Goal: Information Seeking & Learning: Get advice/opinions

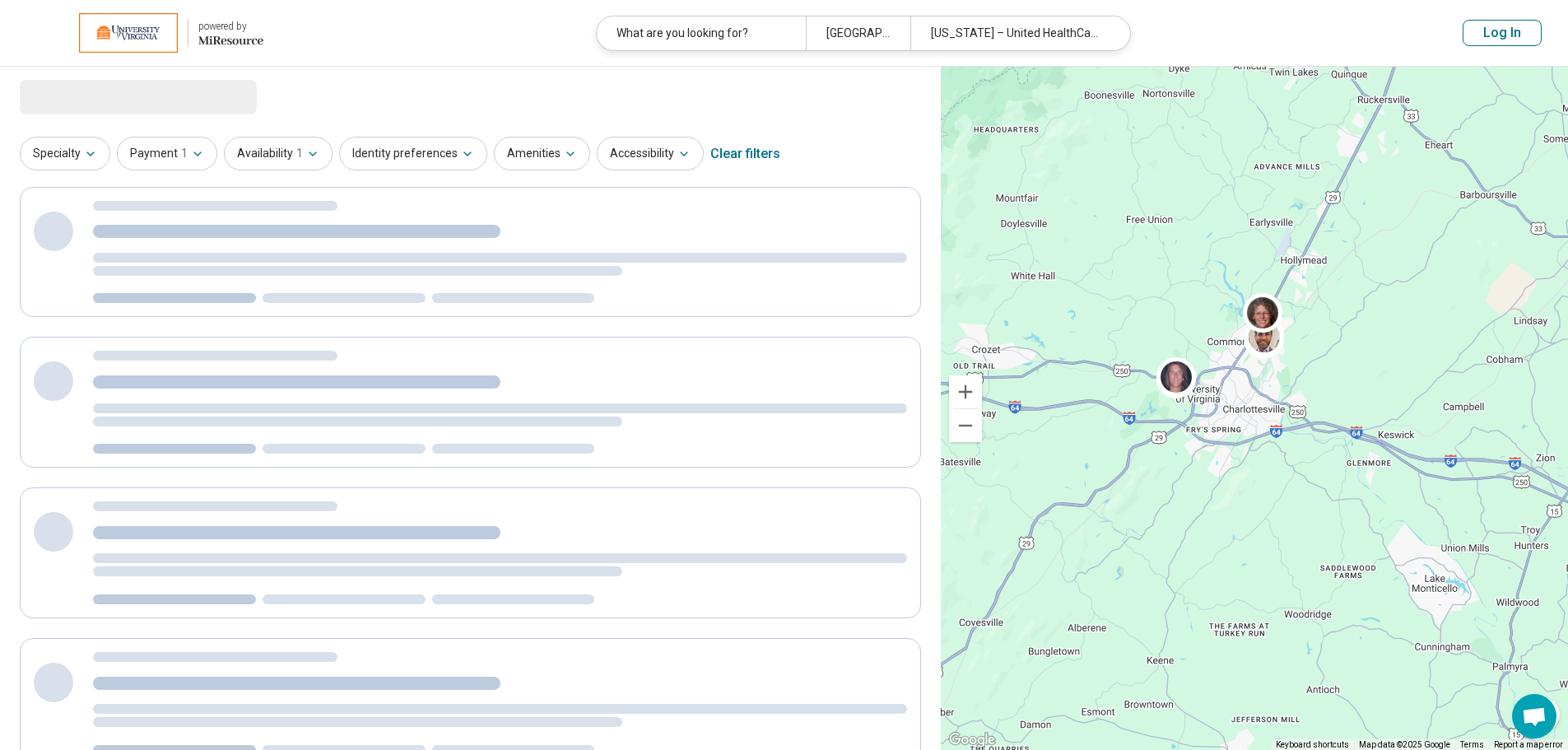
select select "***"
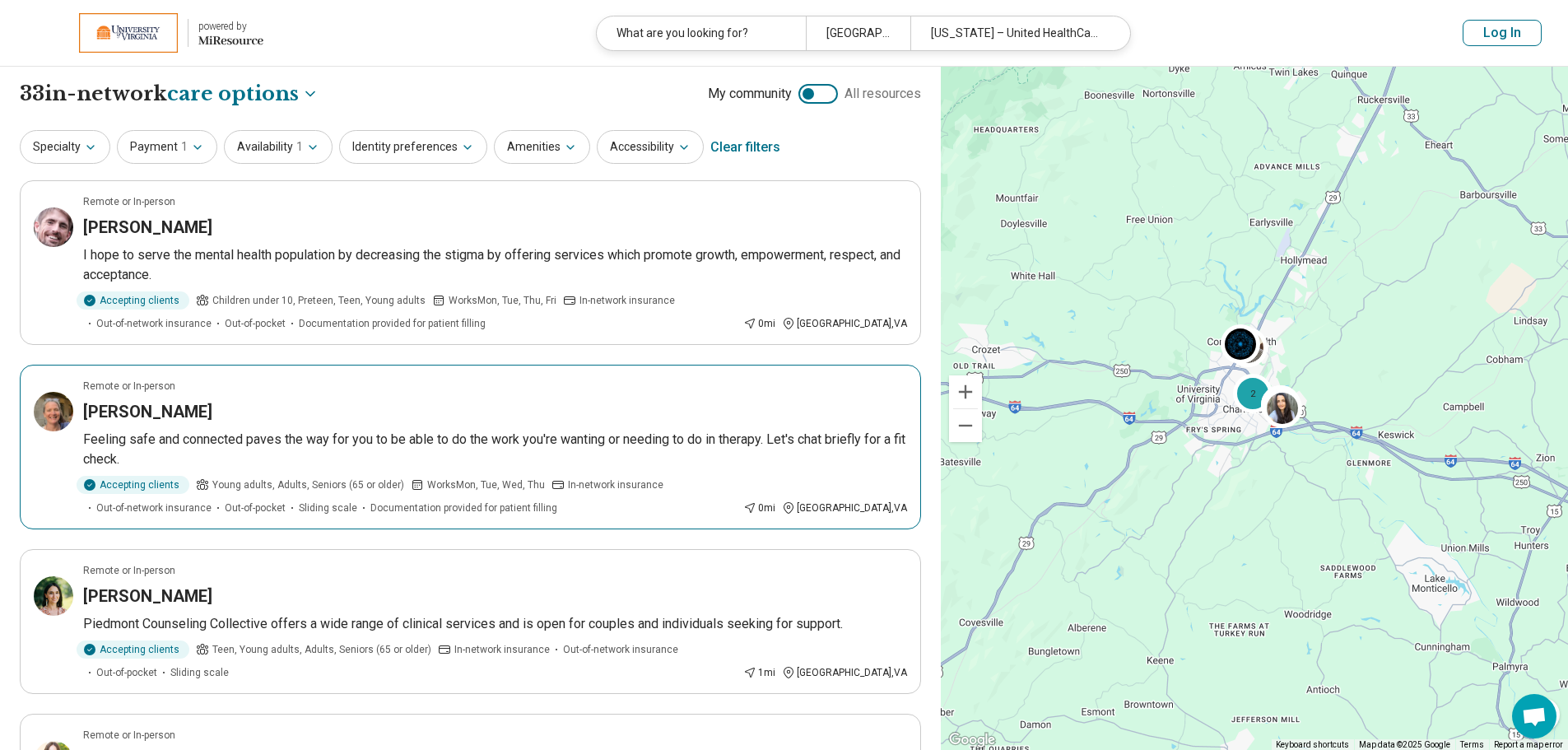
click at [274, 438] on p "Feeling safe and connected paves the way for you to be able to do the work you'…" at bounding box center [495, 449] width 824 height 40
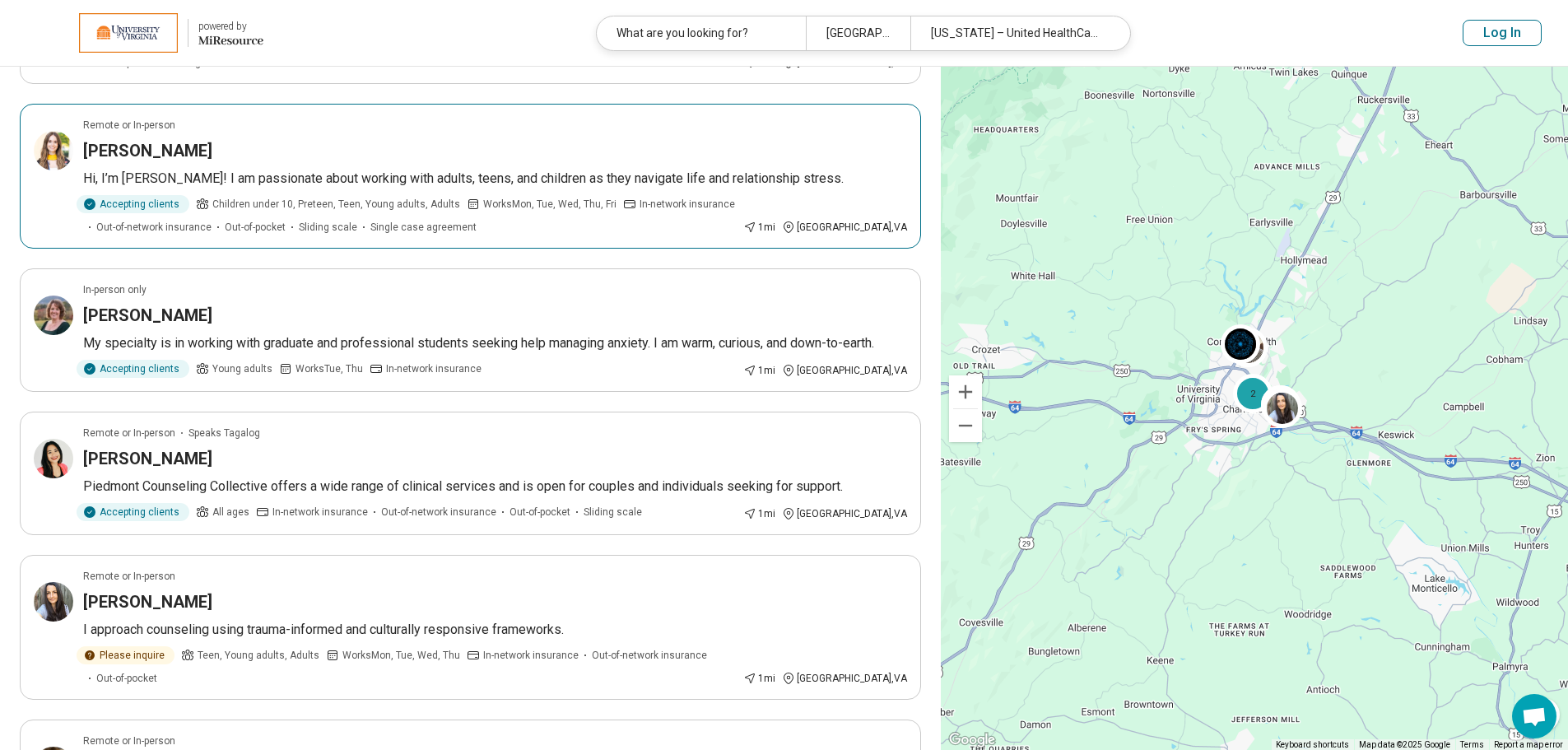
scroll to position [659, 0]
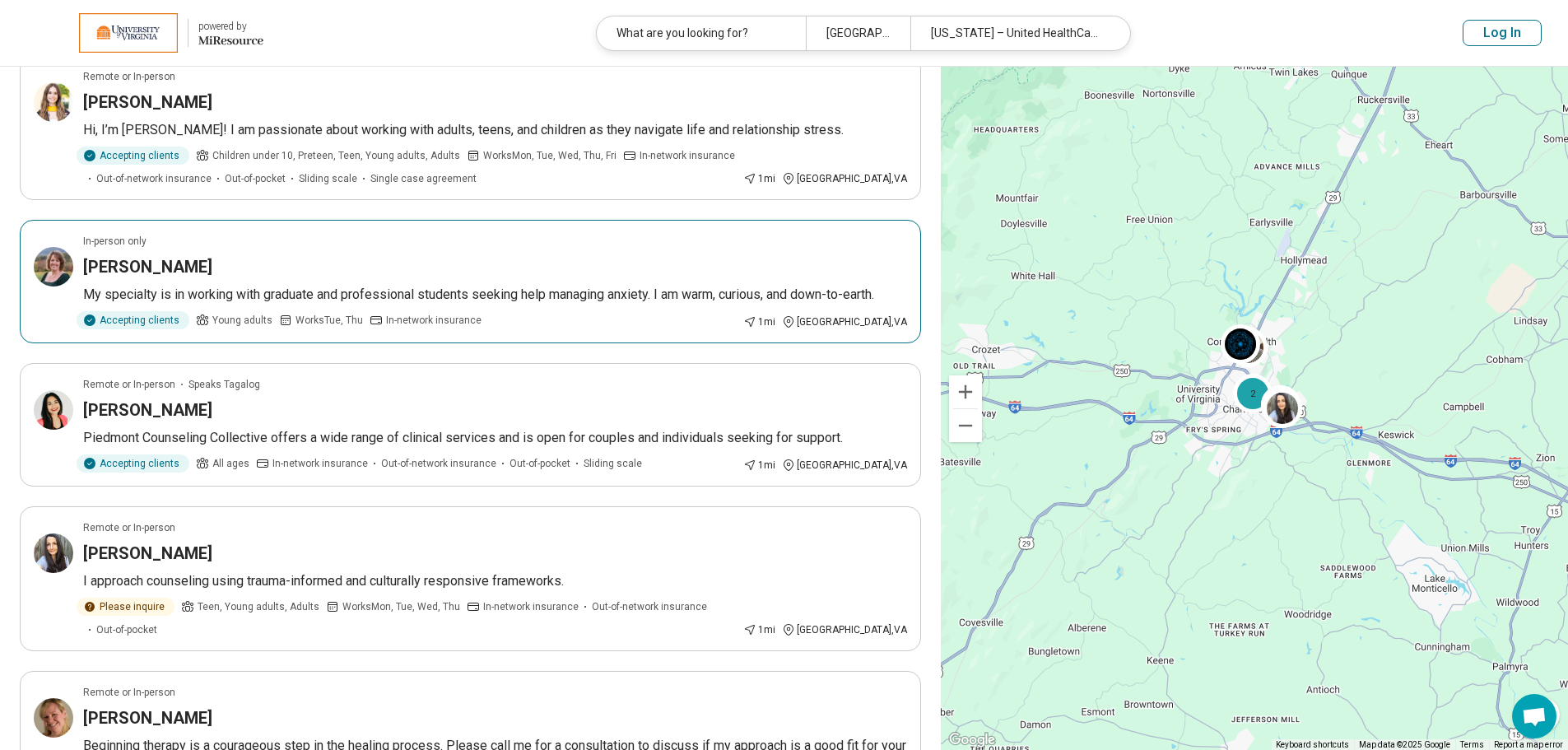
click at [228, 258] on div "Jennifer Beard" at bounding box center [495, 266] width 824 height 23
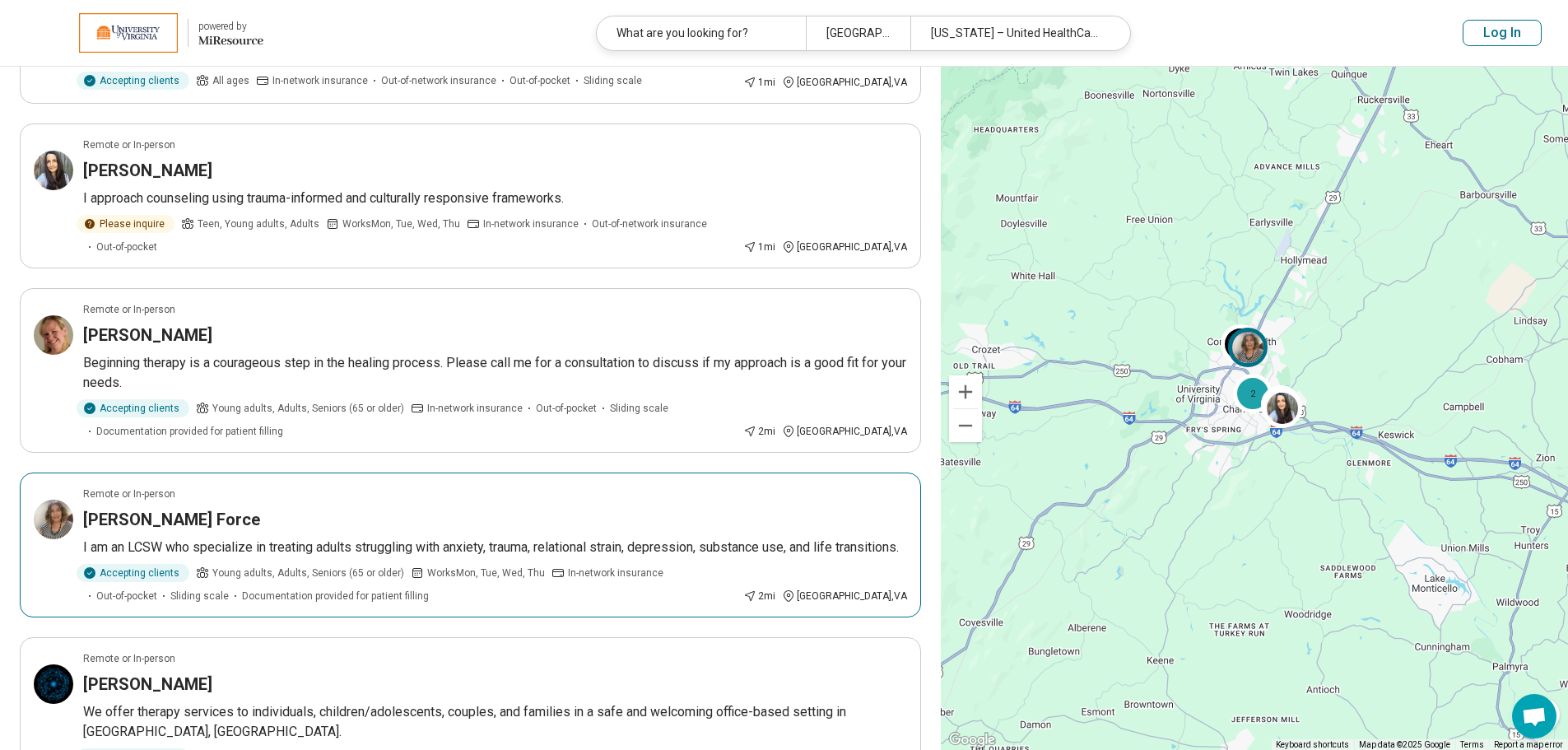
scroll to position [1070, 0]
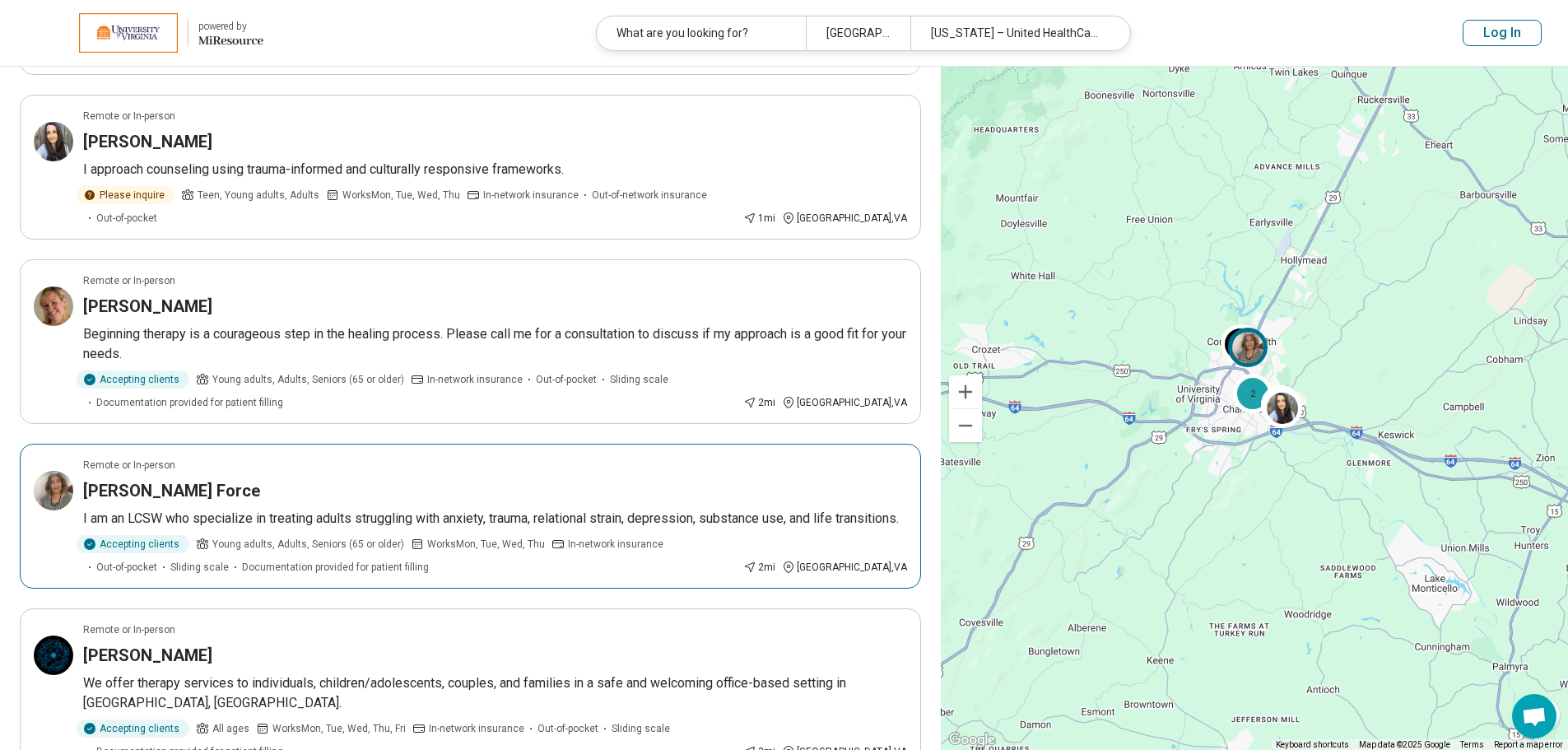
click at [472, 508] on p "I am an LCSW who specialize in treating adults struggling with anxiety, trauma,…" at bounding box center [495, 518] width 824 height 19
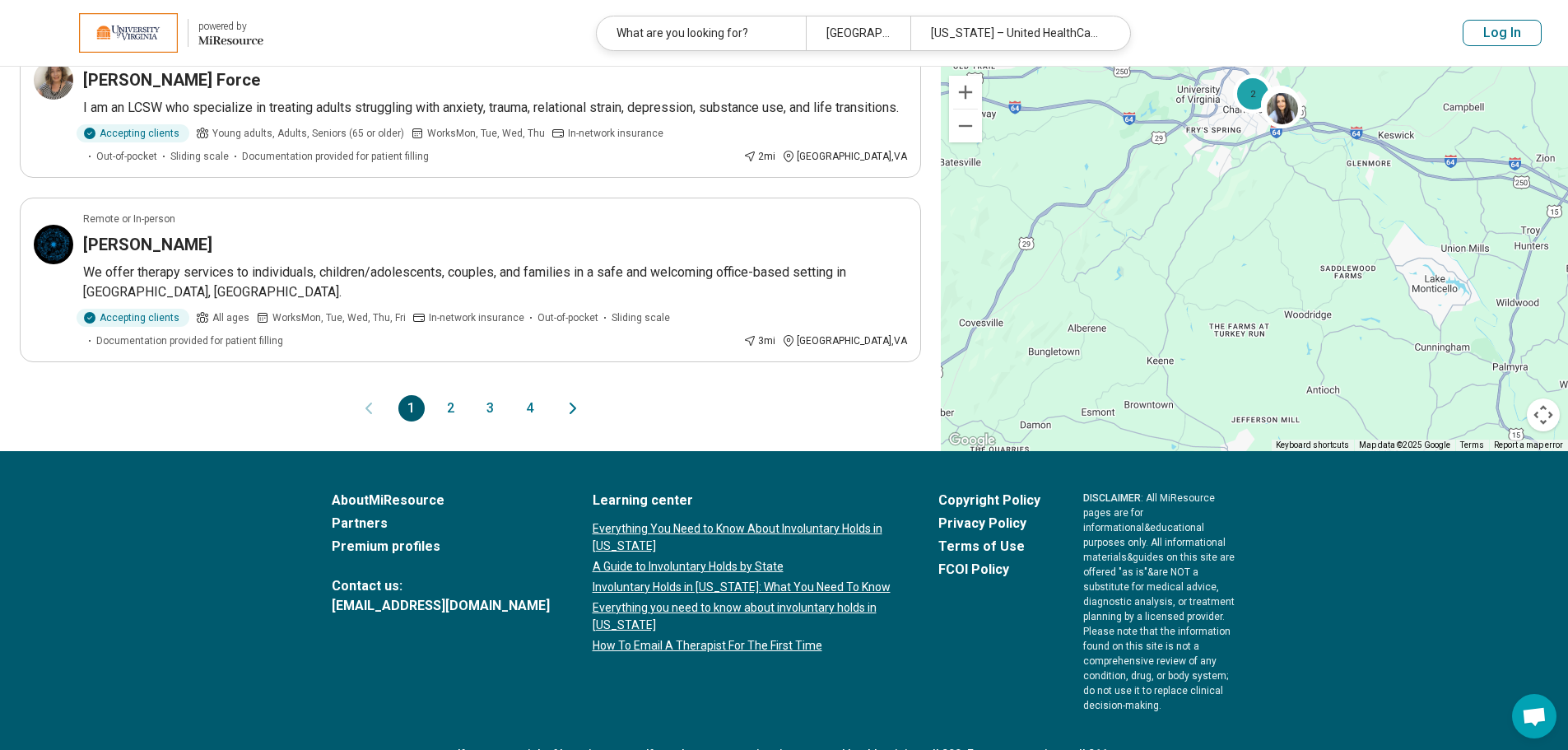
scroll to position [1481, 0]
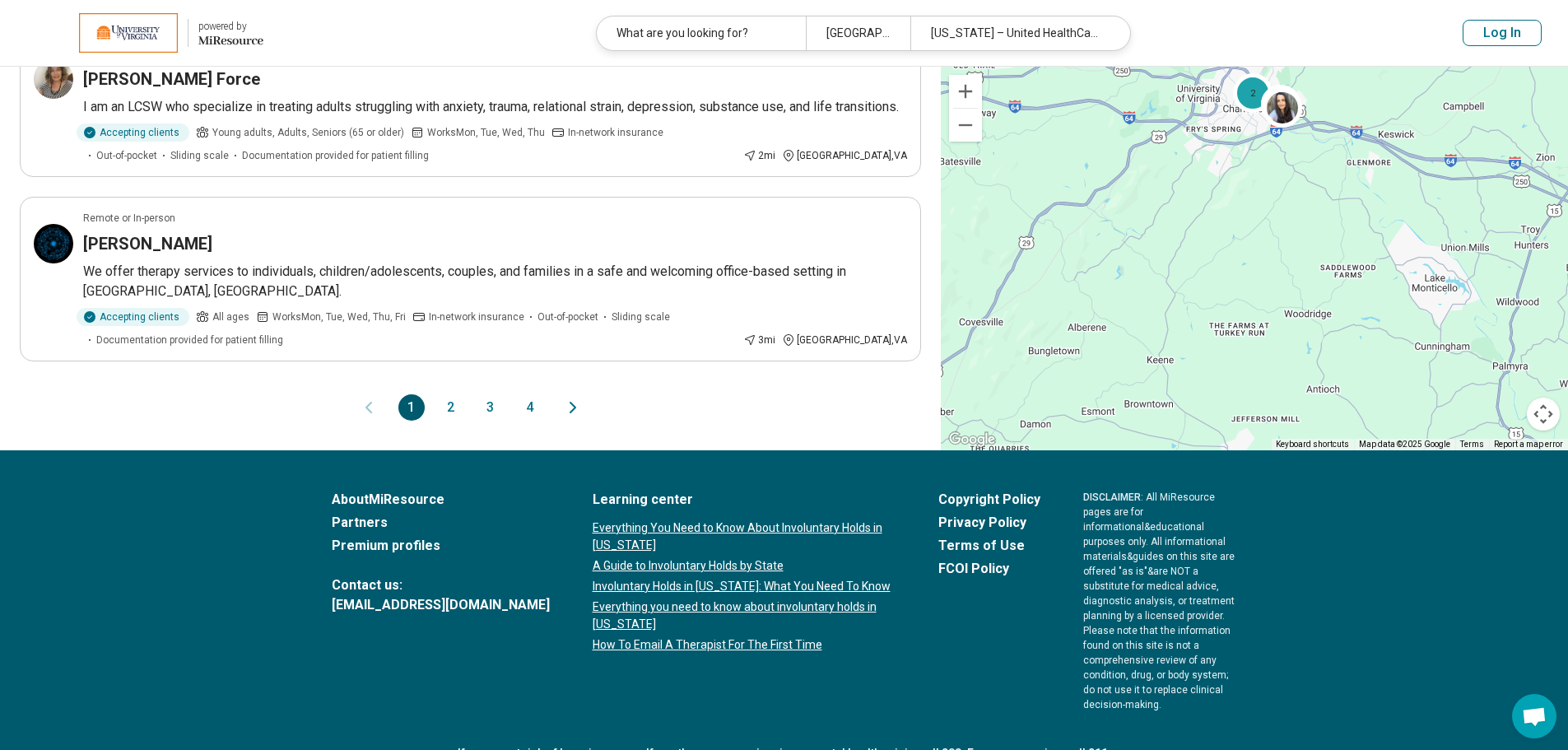
click at [448, 399] on button "2" at bounding box center [450, 407] width 26 height 26
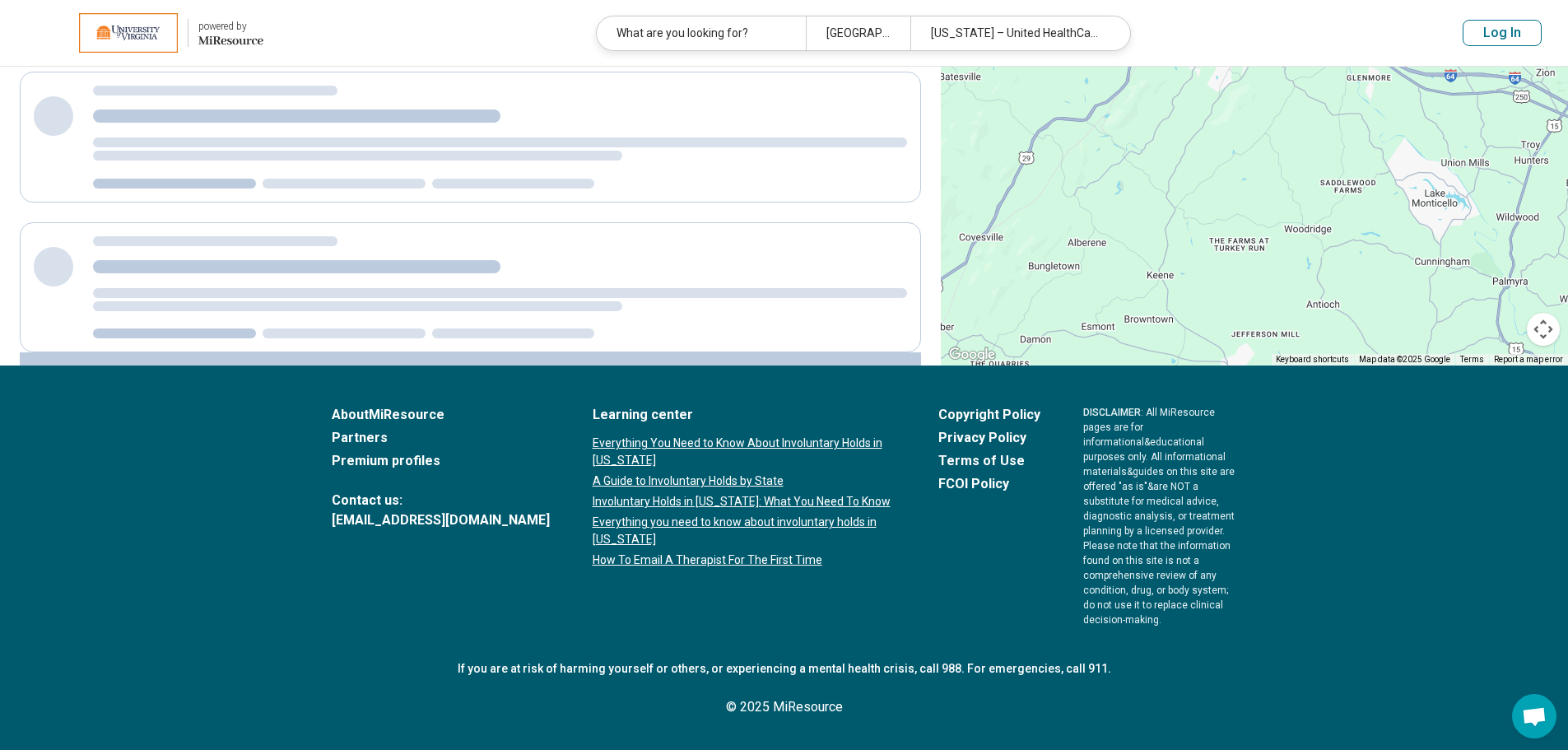
scroll to position [0, 0]
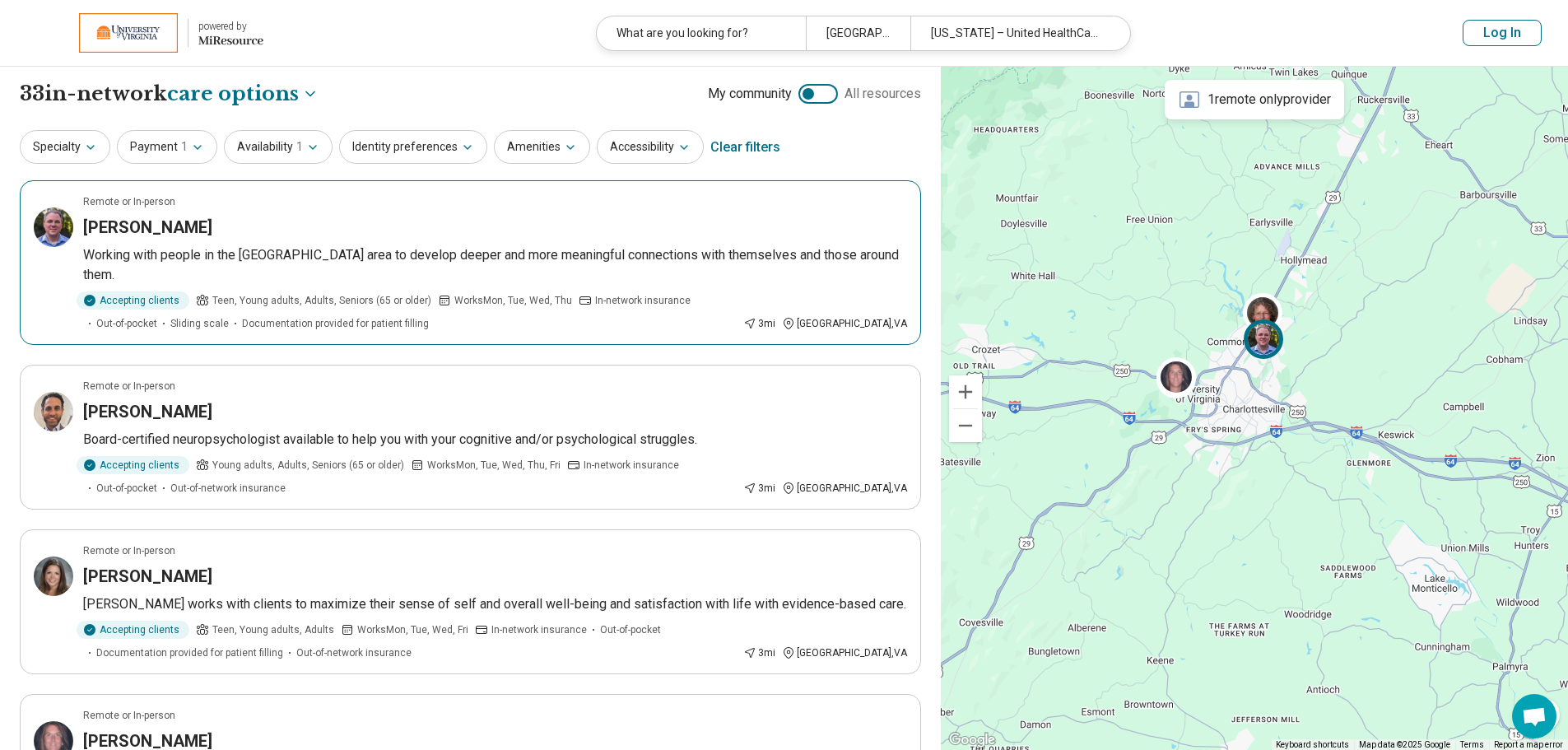
click at [380, 234] on div "Sean Flannery" at bounding box center [495, 226] width 824 height 23
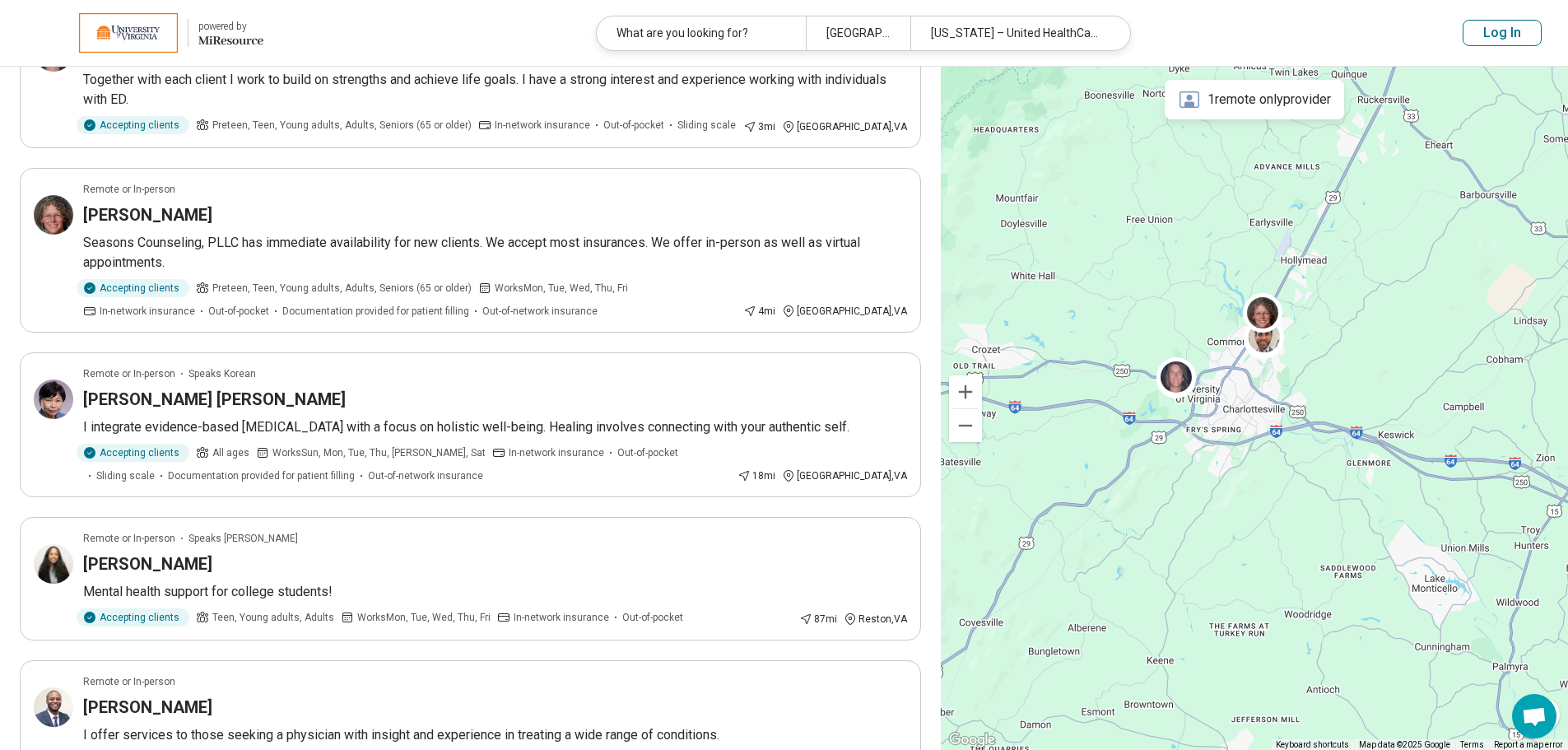
scroll to position [741, 0]
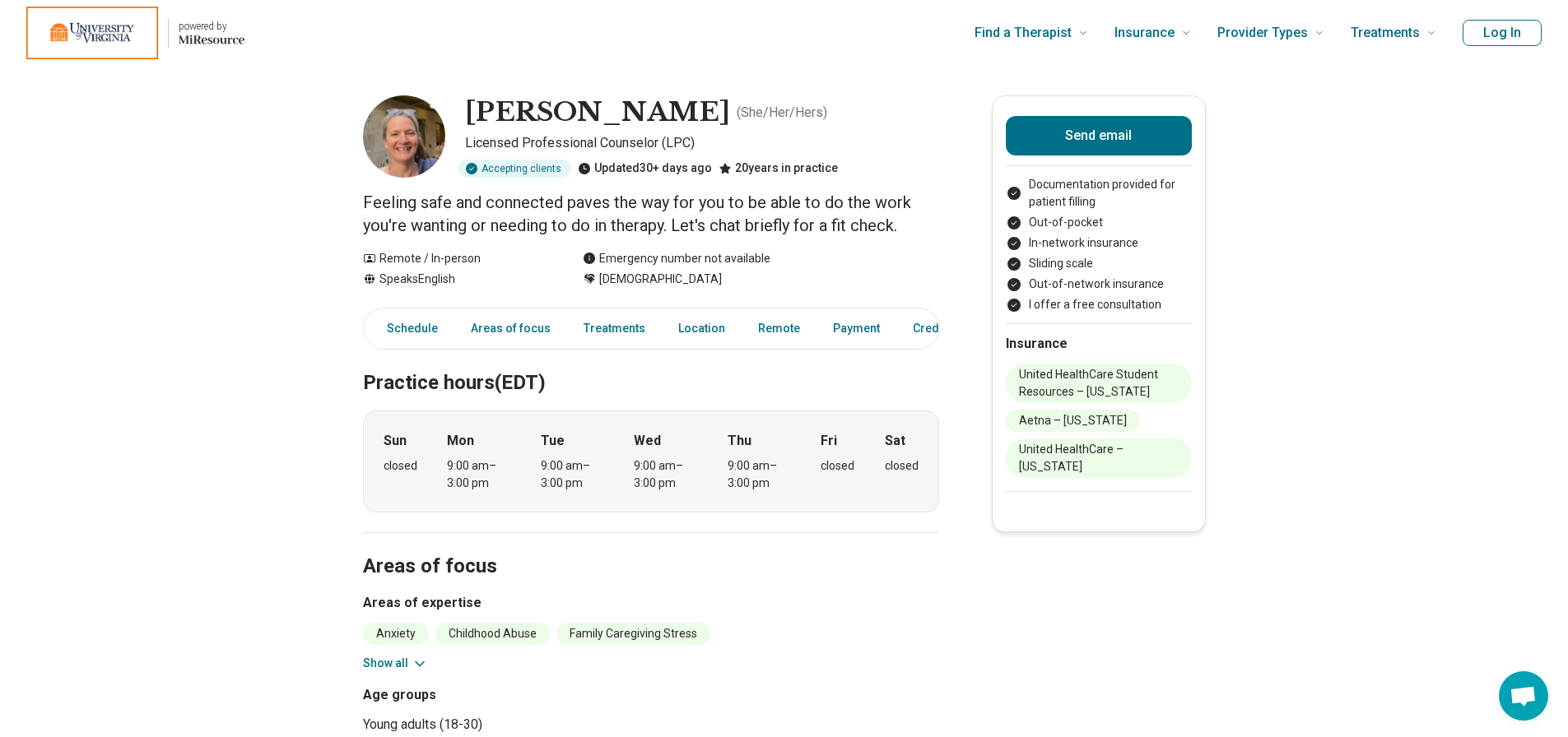
click at [397, 666] on button "Show all" at bounding box center [395, 664] width 65 height 17
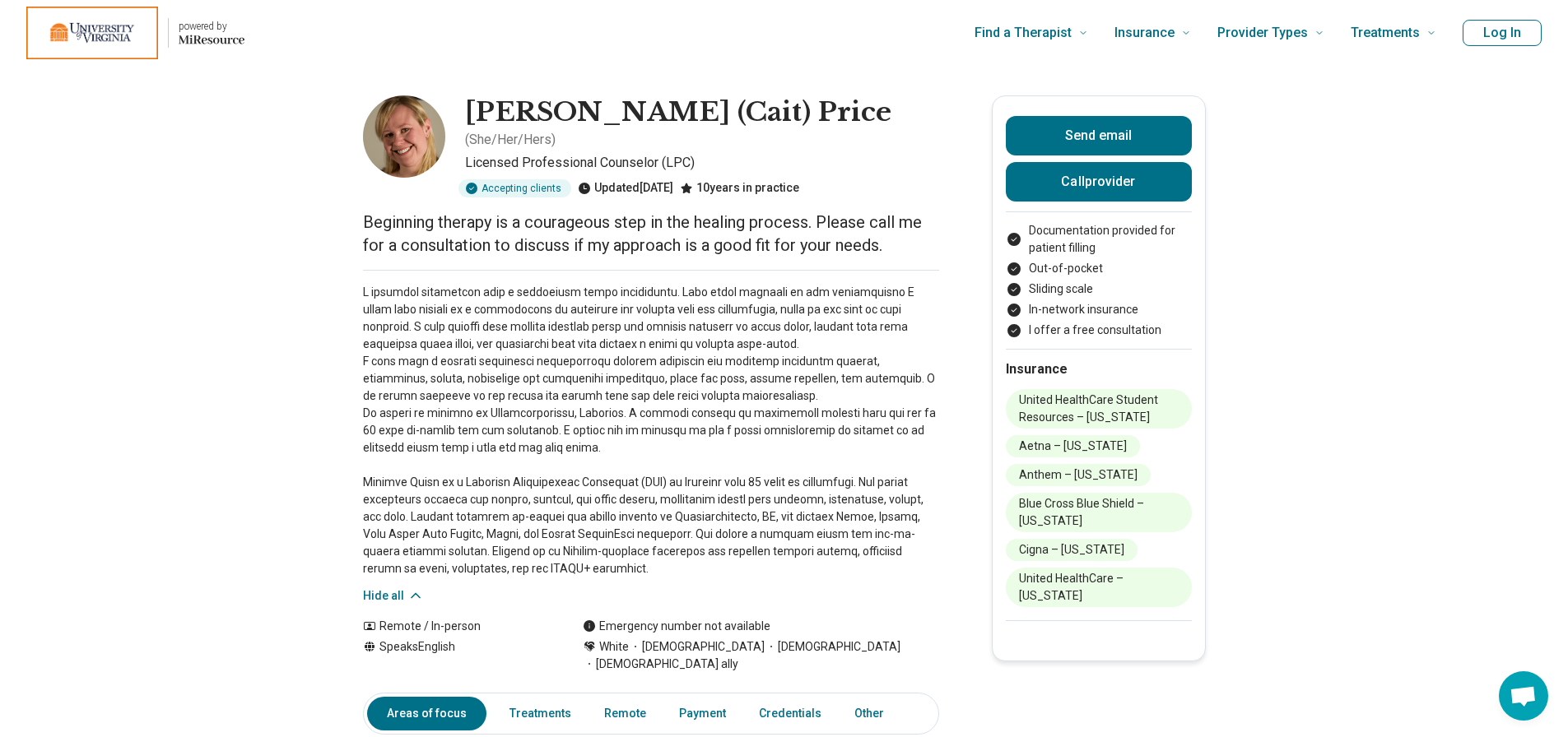
scroll to position [0, 13]
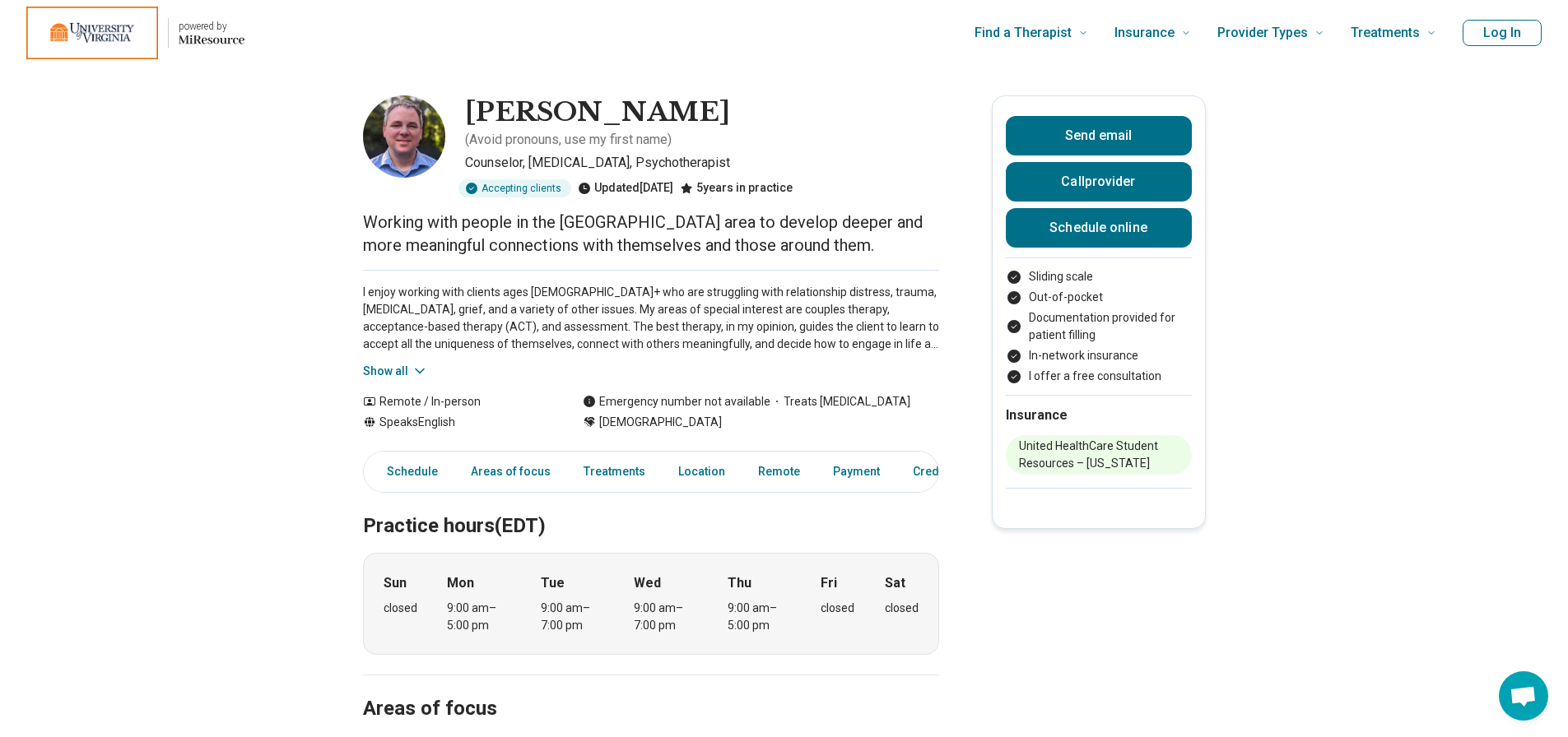
click at [395, 363] on button "Show all" at bounding box center [395, 371] width 65 height 17
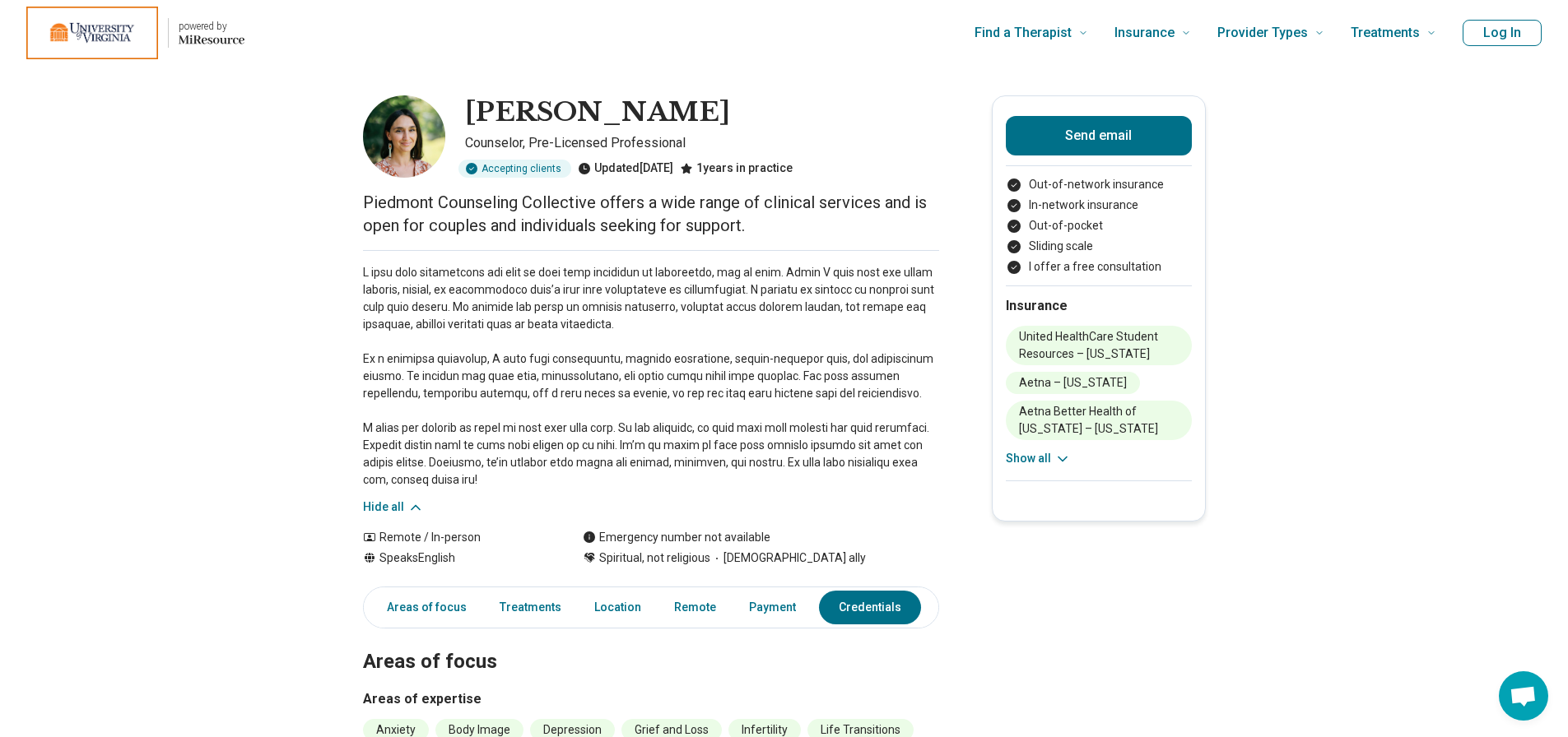
scroll to position [2197, 0]
